Goal: Task Accomplishment & Management: Use online tool/utility

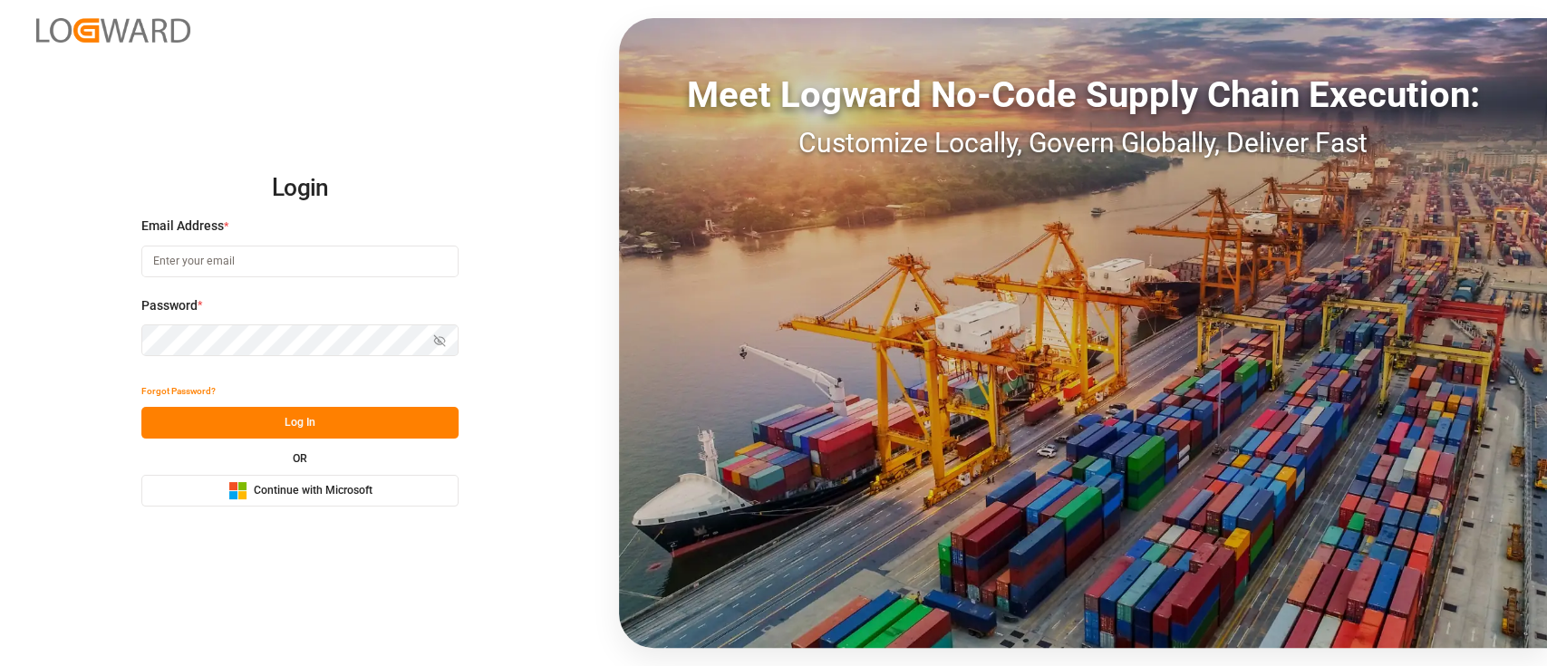
click at [297, 491] on span "Continue with Microsoft" at bounding box center [313, 491] width 119 height 16
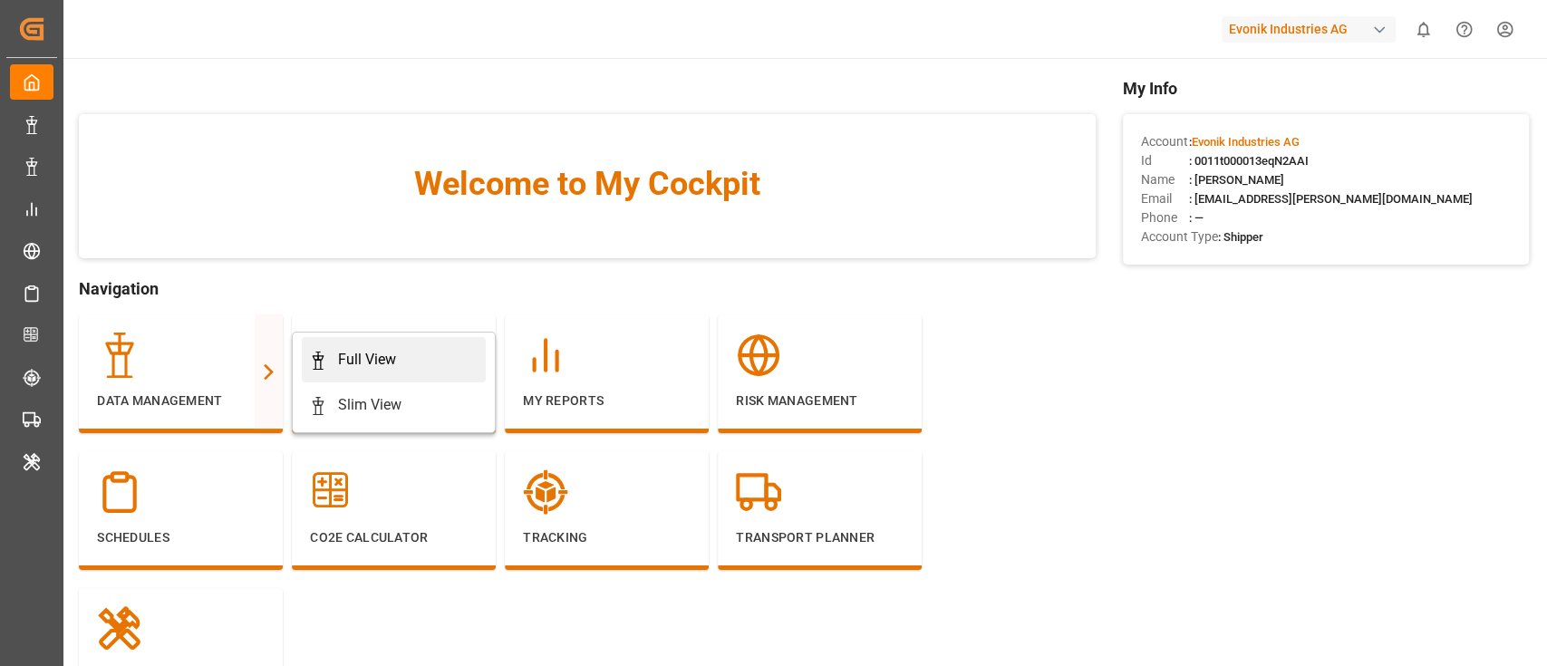
click at [347, 360] on div "Full View" at bounding box center [367, 360] width 58 height 22
